Goal: Task Accomplishment & Management: Use online tool/utility

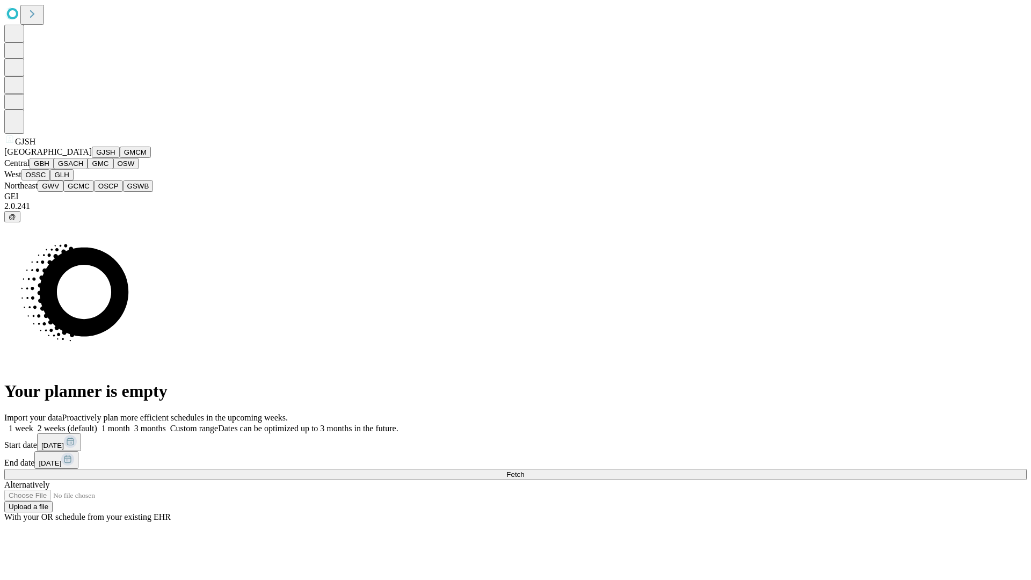
click at [92, 158] on button "GJSH" at bounding box center [106, 152] width 28 height 11
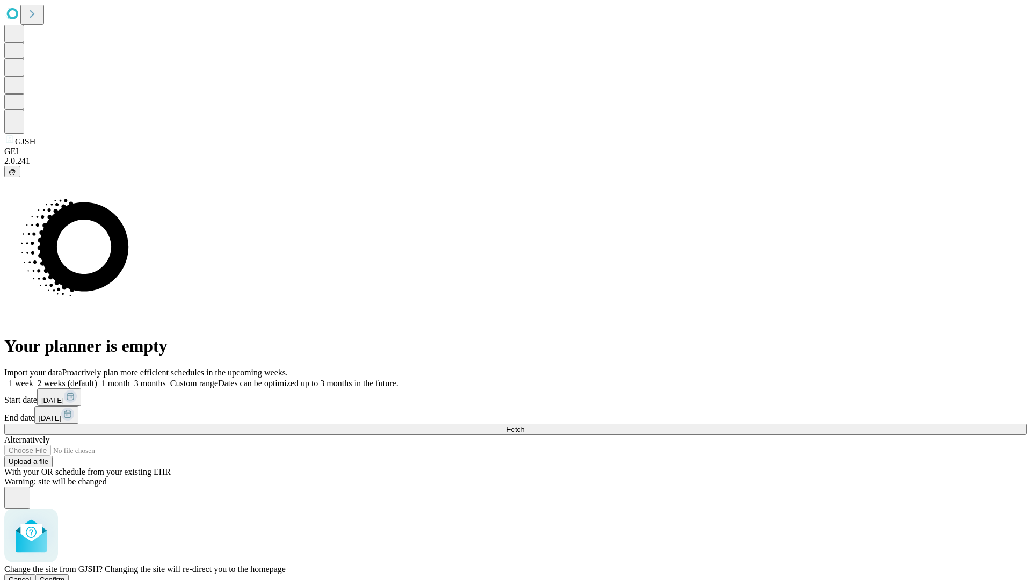
click at [65, 576] on span "Confirm" at bounding box center [52, 580] width 25 height 8
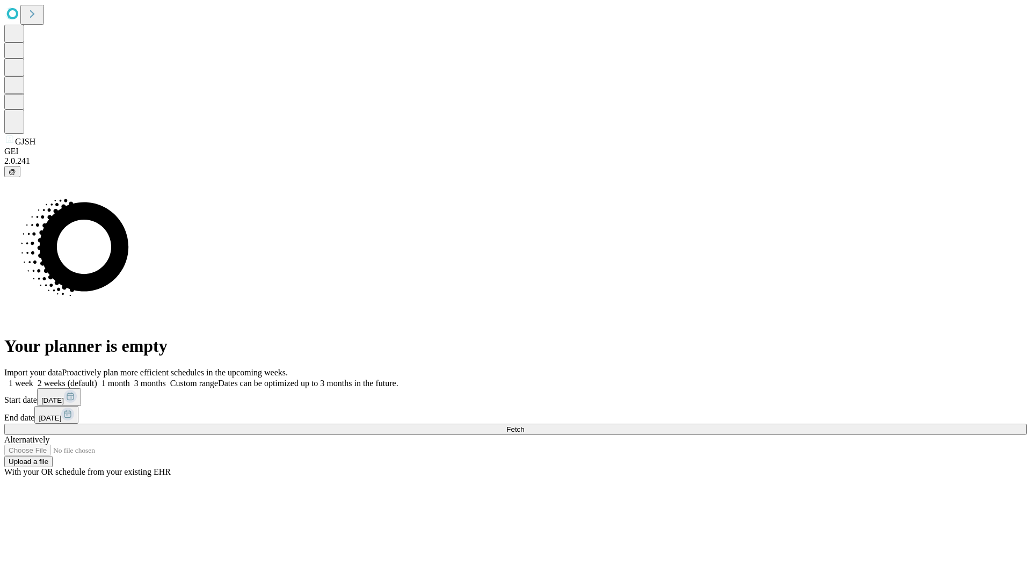
click at [97, 379] on label "2 weeks (default)" at bounding box center [65, 383] width 64 height 9
click at [524, 425] on span "Fetch" at bounding box center [515, 429] width 18 height 8
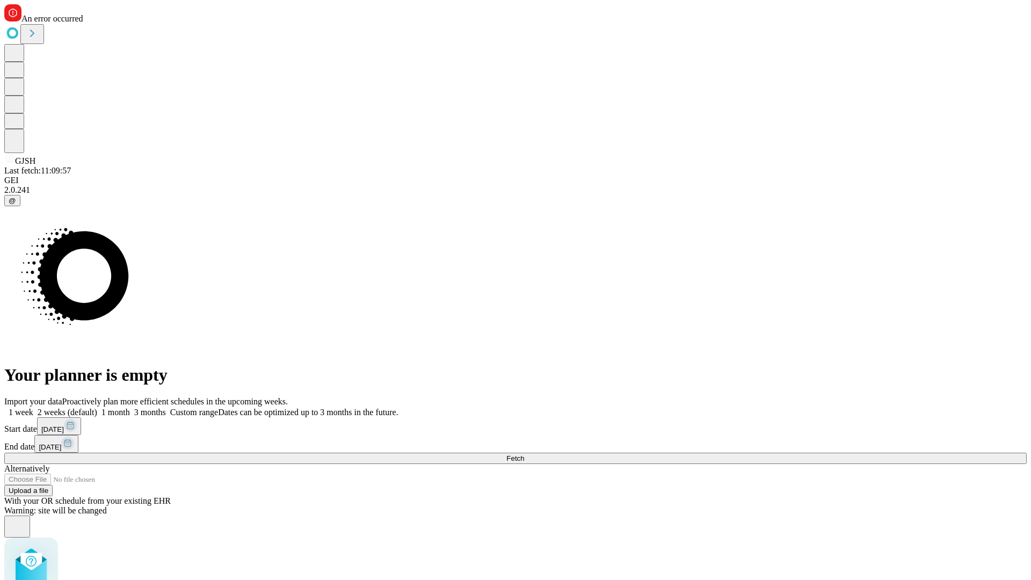
click at [97, 408] on label "2 weeks (default)" at bounding box center [65, 412] width 64 height 9
click at [524, 454] on span "Fetch" at bounding box center [515, 458] width 18 height 8
click at [97, 408] on label "2 weeks (default)" at bounding box center [65, 412] width 64 height 9
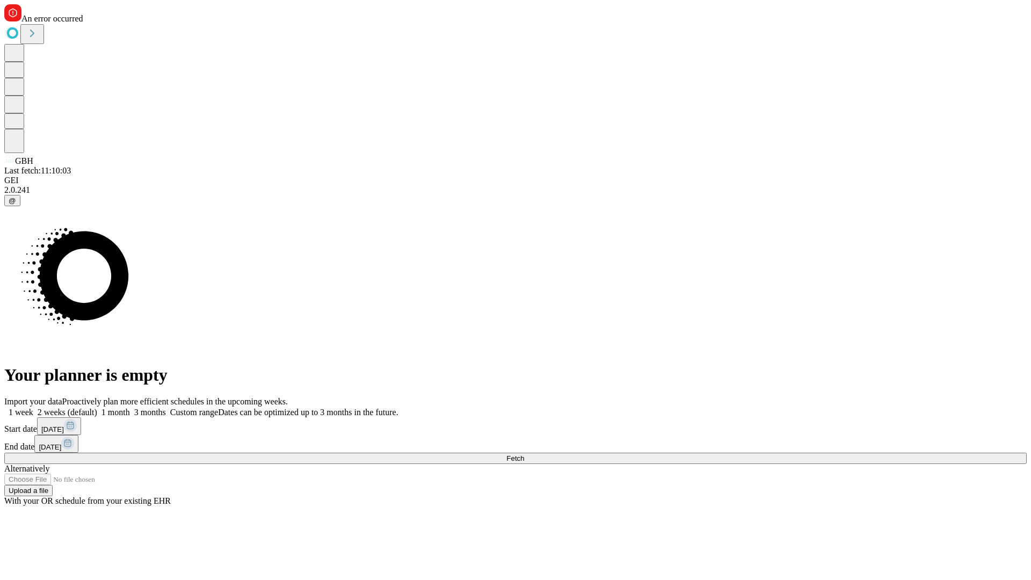
click at [524, 454] on span "Fetch" at bounding box center [515, 458] width 18 height 8
click at [97, 408] on label "2 weeks (default)" at bounding box center [65, 412] width 64 height 9
click at [524, 454] on span "Fetch" at bounding box center [515, 458] width 18 height 8
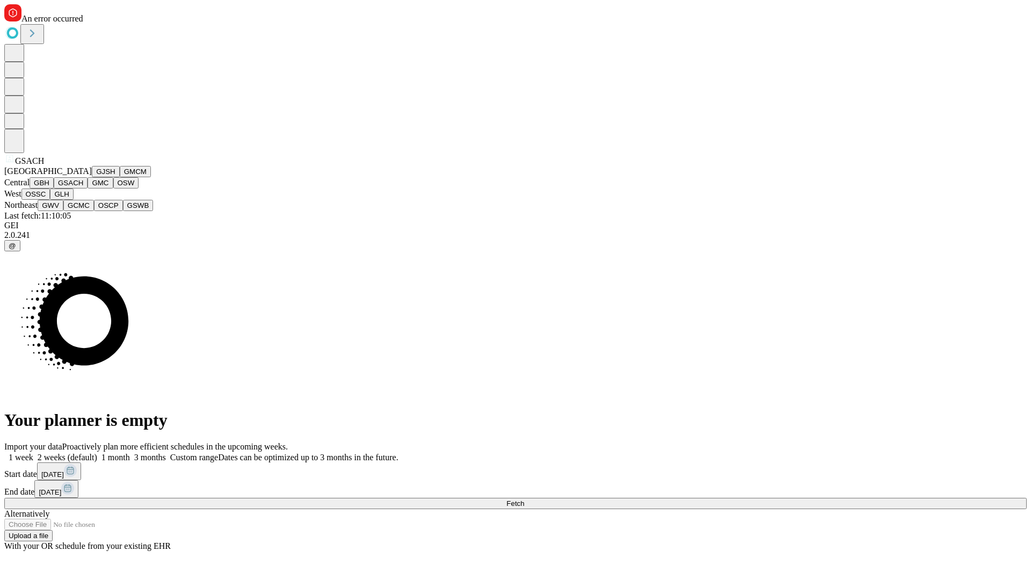
click at [88, 188] on button "GMC" at bounding box center [100, 182] width 25 height 11
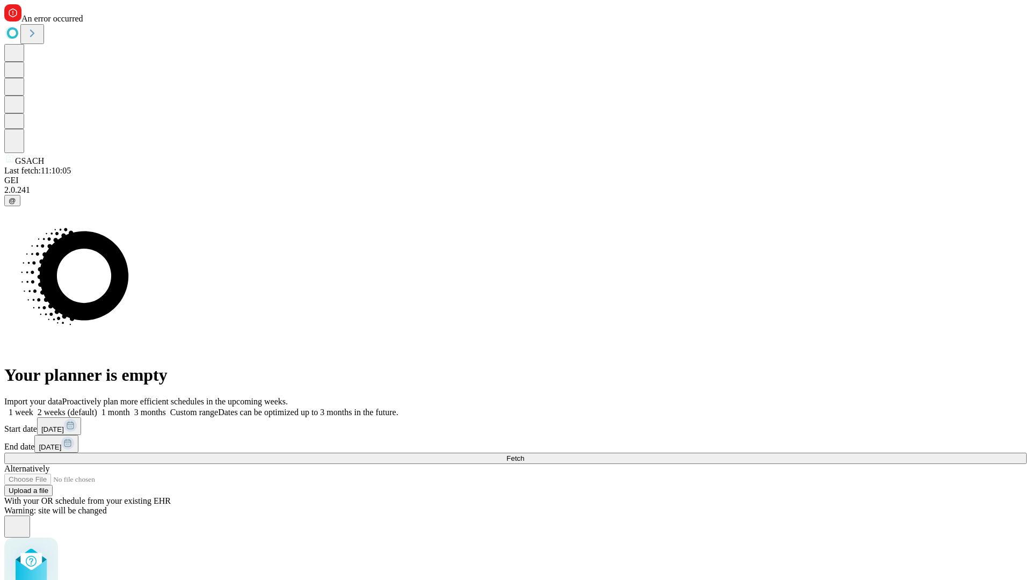
click at [97, 408] on label "2 weeks (default)" at bounding box center [65, 412] width 64 height 9
click at [524, 454] on span "Fetch" at bounding box center [515, 458] width 18 height 8
click at [97, 408] on label "2 weeks (default)" at bounding box center [65, 412] width 64 height 9
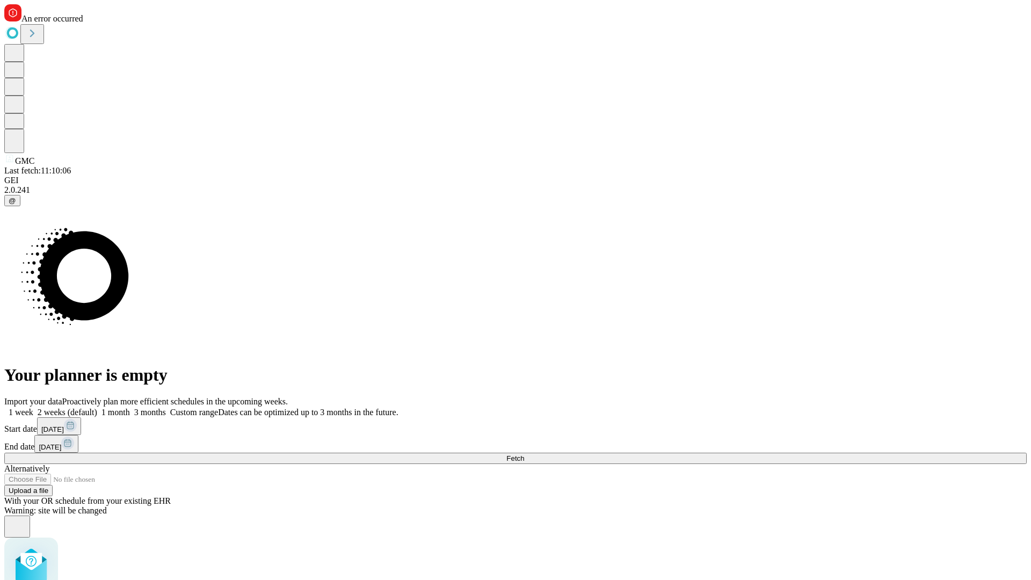
click at [524, 454] on span "Fetch" at bounding box center [515, 458] width 18 height 8
click at [97, 408] on label "2 weeks (default)" at bounding box center [65, 412] width 64 height 9
click at [524, 454] on span "Fetch" at bounding box center [515, 458] width 18 height 8
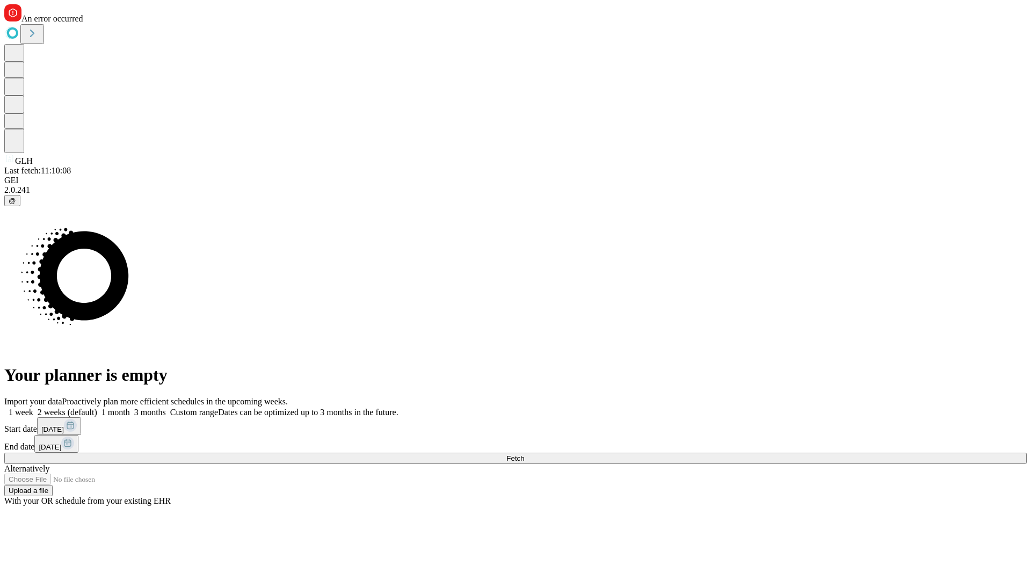
click at [97, 408] on label "2 weeks (default)" at bounding box center [65, 412] width 64 height 9
click at [524, 454] on span "Fetch" at bounding box center [515, 458] width 18 height 8
click at [97, 408] on label "2 weeks (default)" at bounding box center [65, 412] width 64 height 9
click at [524, 454] on span "Fetch" at bounding box center [515, 458] width 18 height 8
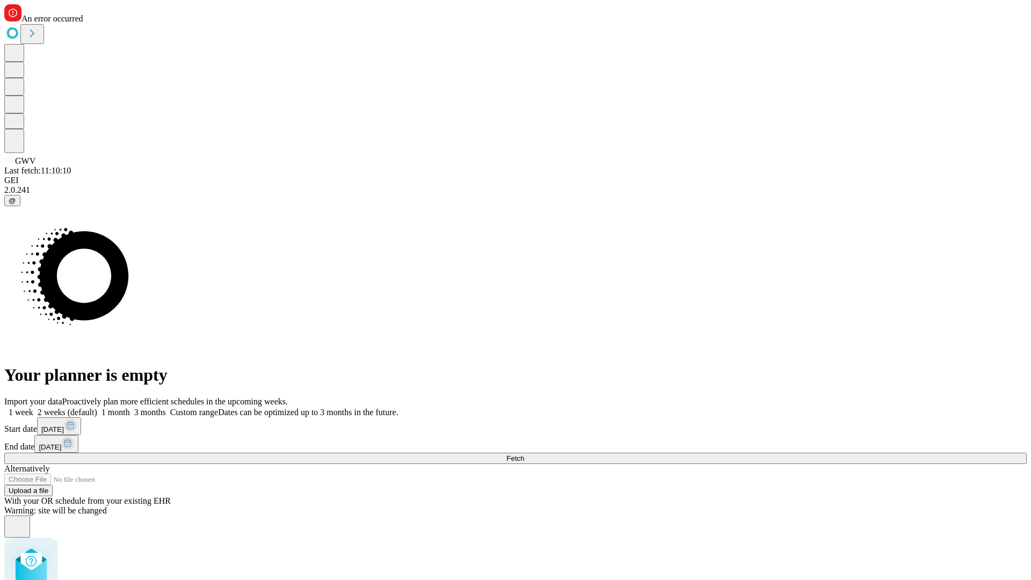
click at [97, 408] on label "2 weeks (default)" at bounding box center [65, 412] width 64 height 9
click at [524, 454] on span "Fetch" at bounding box center [515, 458] width 18 height 8
click at [97, 408] on label "2 weeks (default)" at bounding box center [65, 412] width 64 height 9
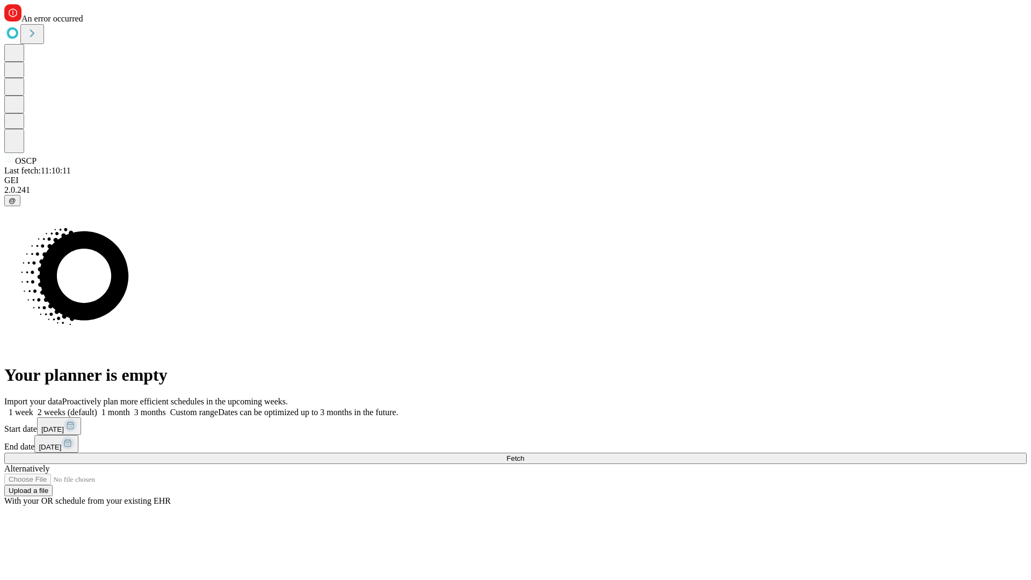
click at [524, 454] on span "Fetch" at bounding box center [515, 458] width 18 height 8
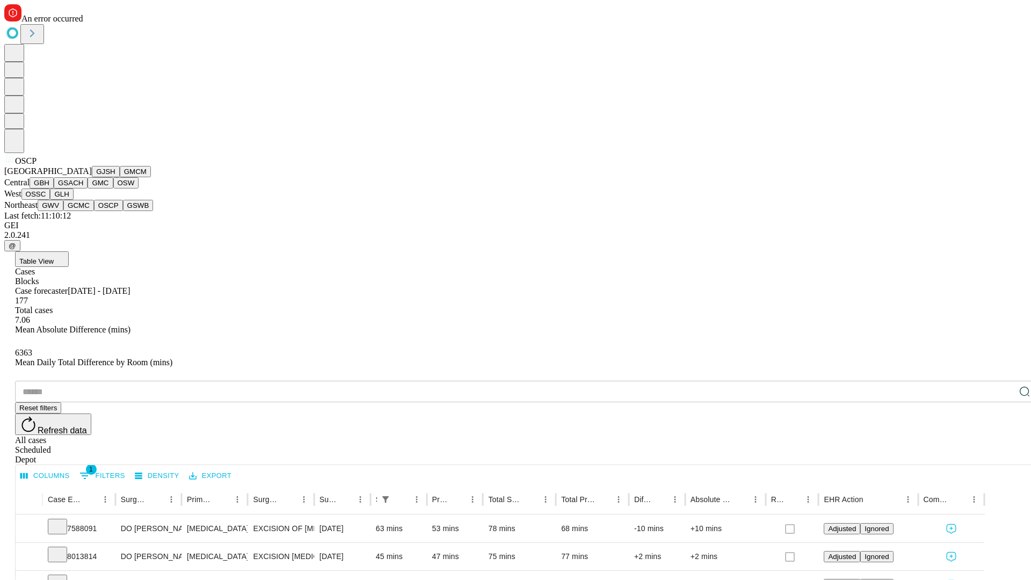
click at [123, 211] on button "GSWB" at bounding box center [138, 205] width 31 height 11
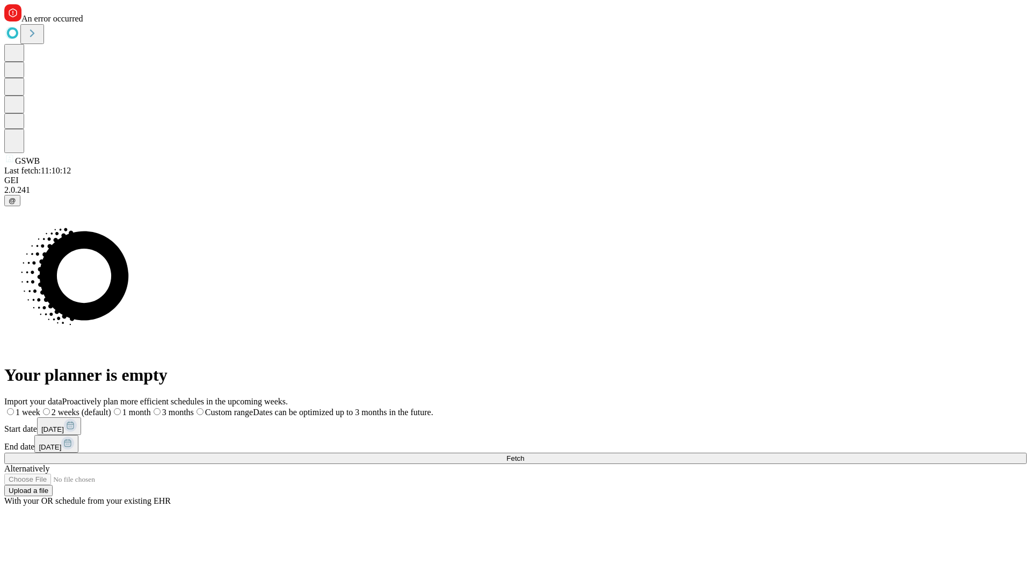
click at [111, 408] on label "2 weeks (default)" at bounding box center [75, 412] width 71 height 9
click at [524, 454] on span "Fetch" at bounding box center [515, 458] width 18 height 8
